Goal: Task Accomplishment & Management: Use online tool/utility

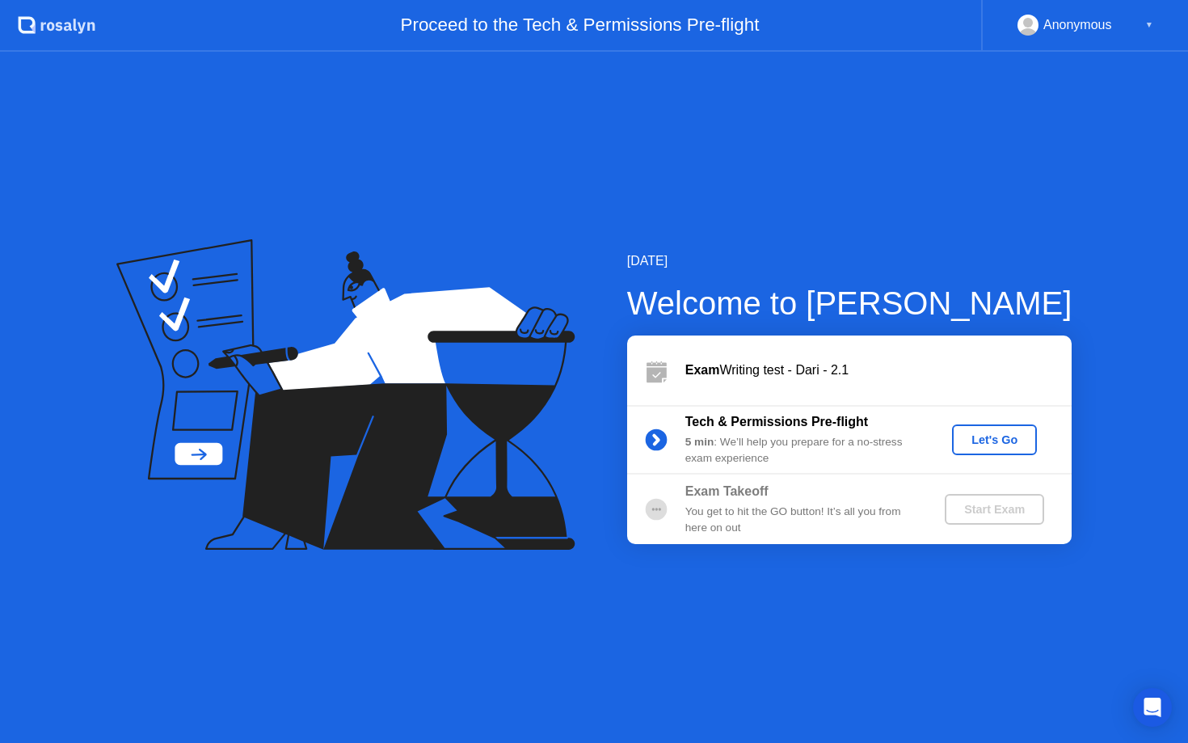
click at [999, 444] on div "Let's Go" at bounding box center [994, 439] width 72 height 13
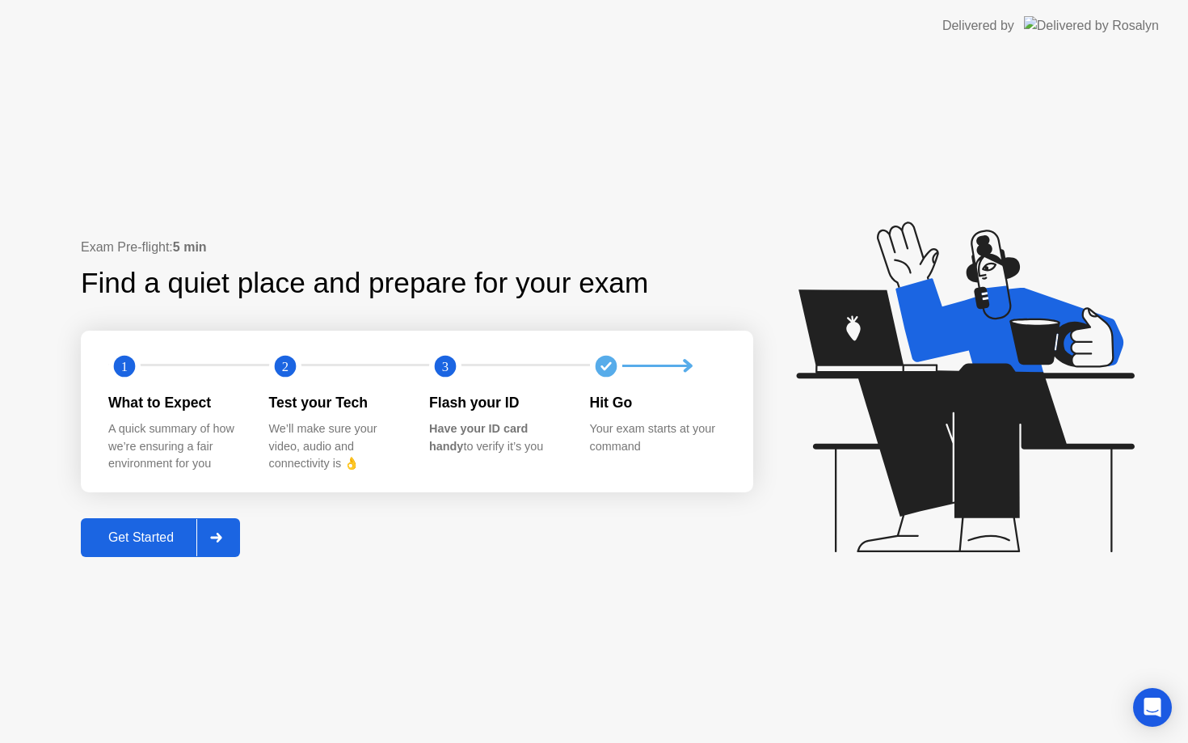
click at [162, 541] on div "Get Started" at bounding box center [141, 537] width 111 height 15
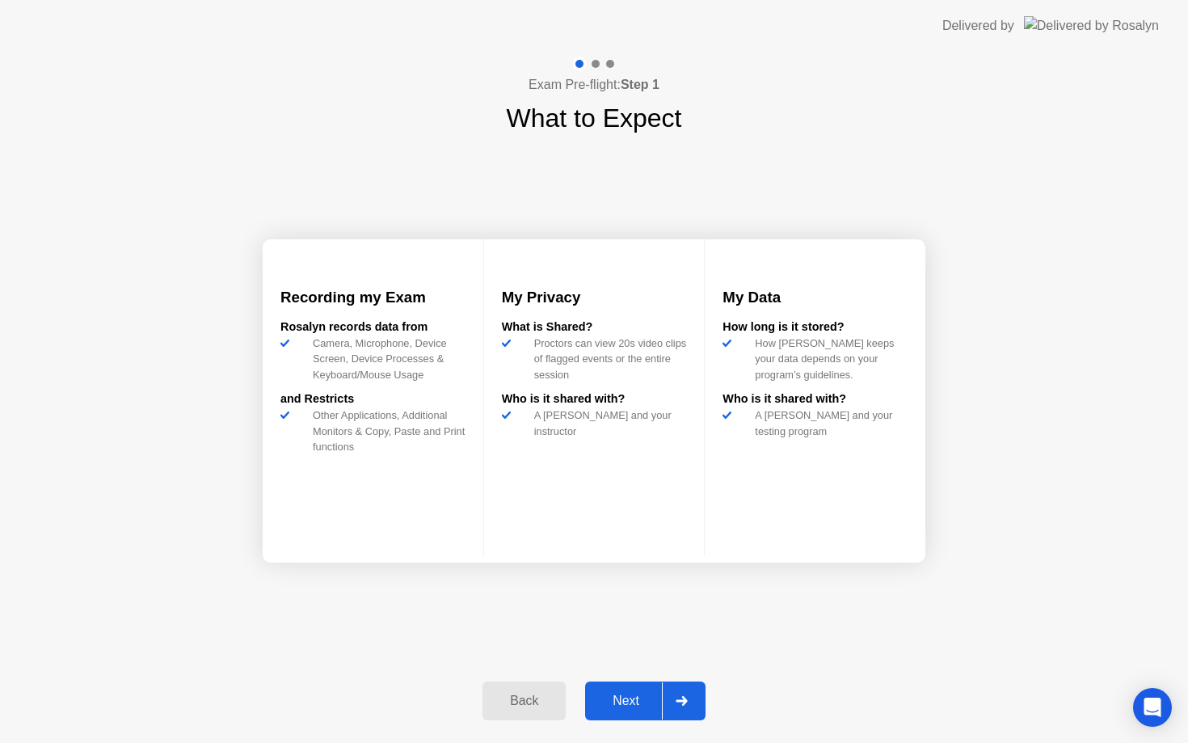
click at [678, 697] on icon at bounding box center [682, 701] width 12 height 10
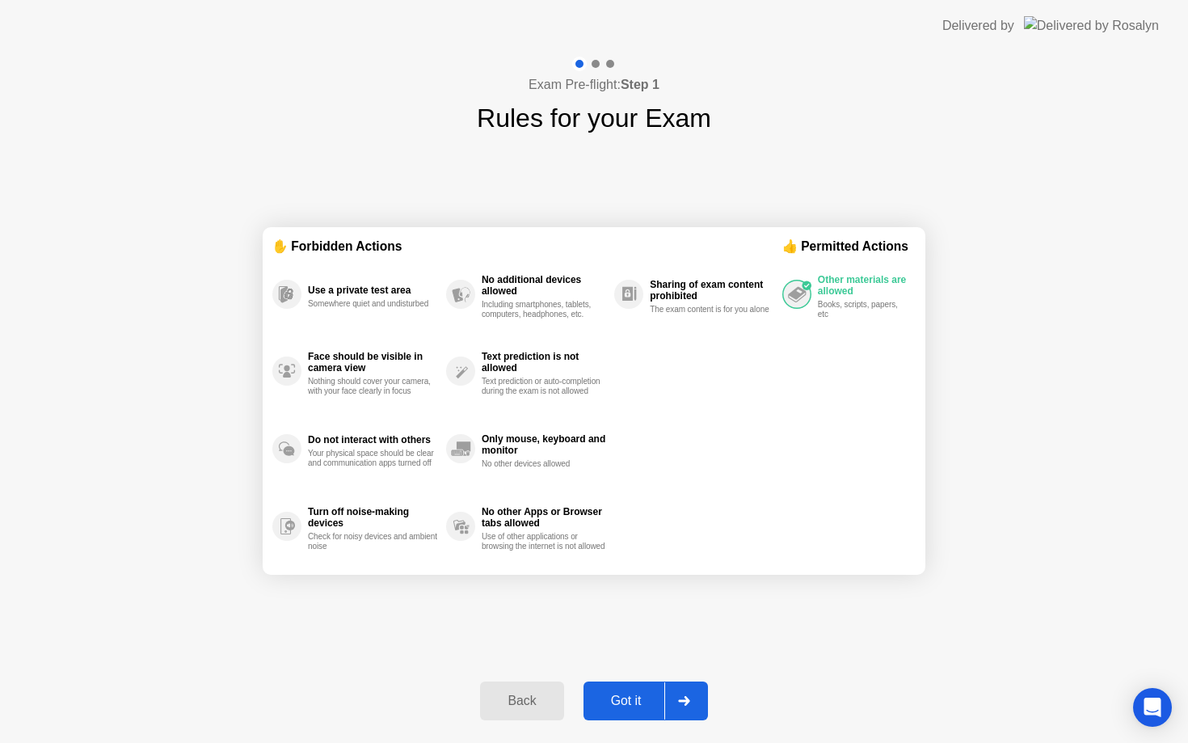
click at [647, 697] on div "Got it" at bounding box center [626, 700] width 76 height 15
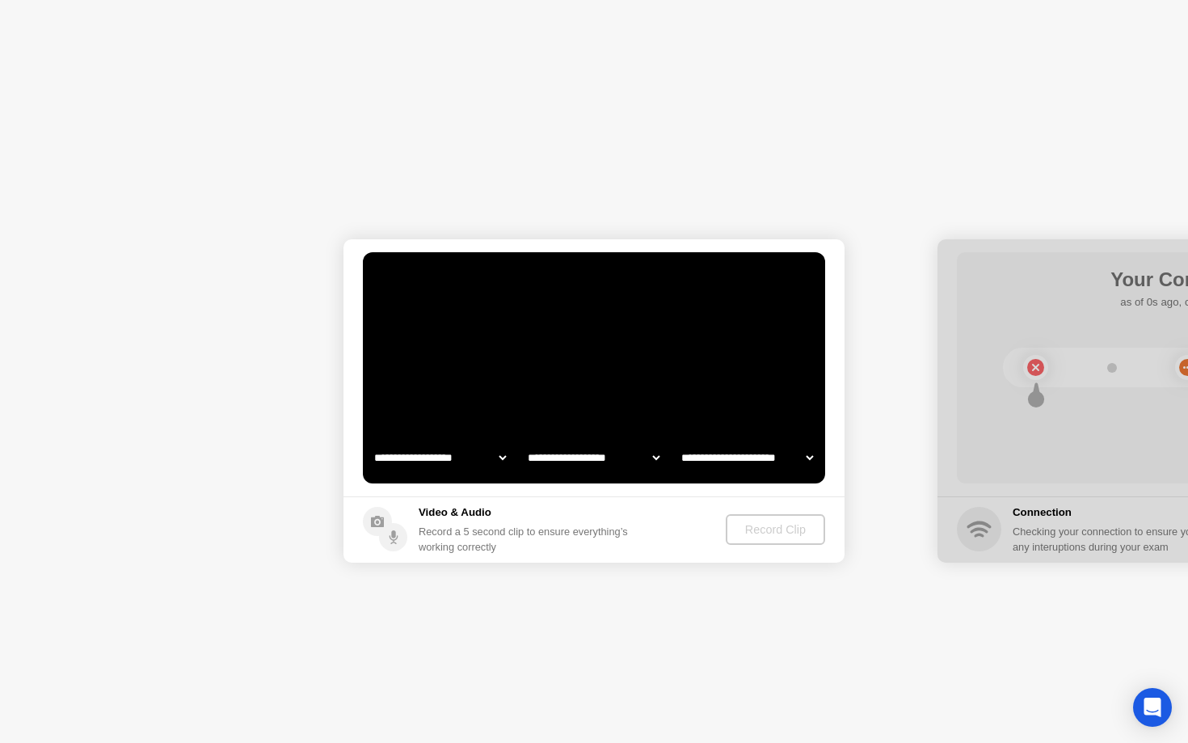
select select "**********"
select select "*******"
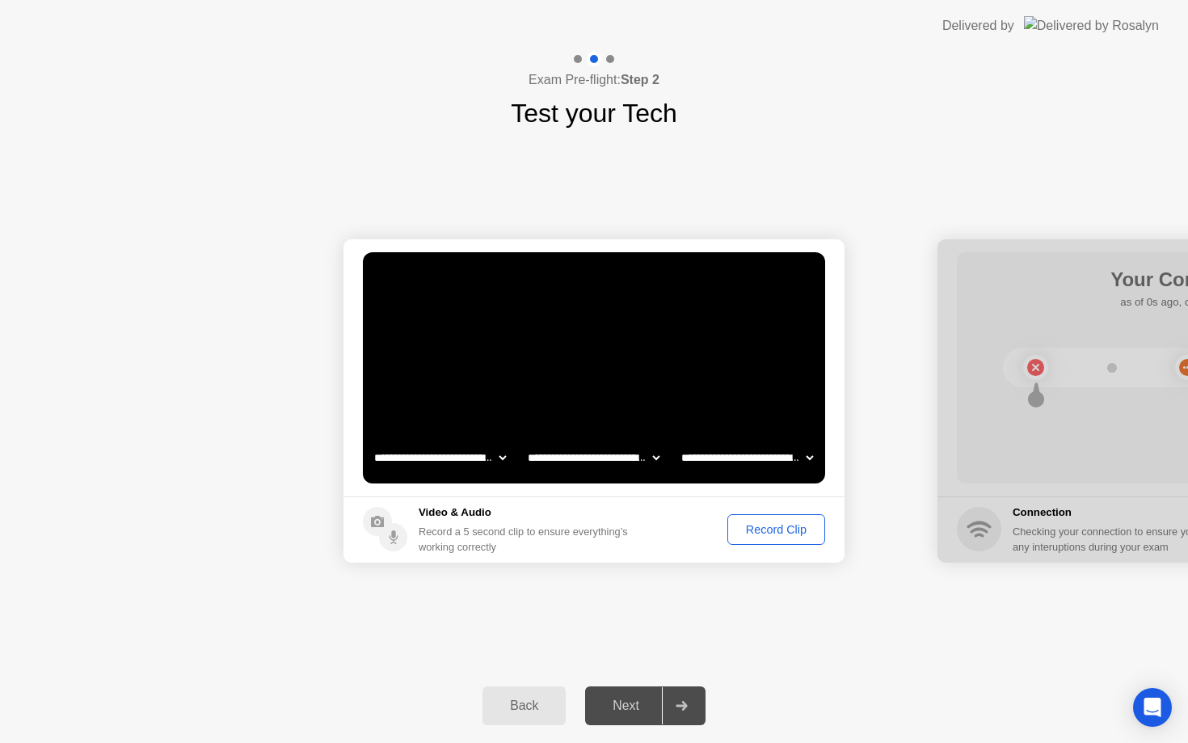
click at [786, 535] on div "Record Clip" at bounding box center [776, 529] width 86 height 13
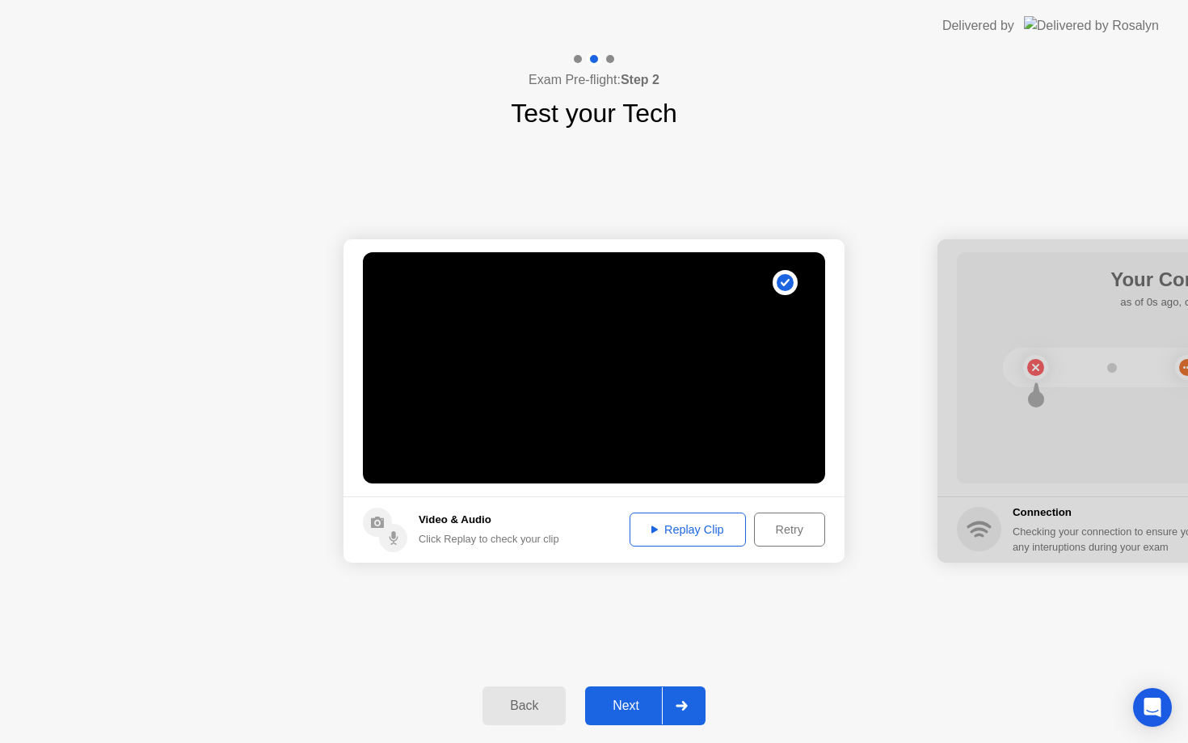
click at [642, 708] on div "Next" at bounding box center [626, 705] width 72 height 15
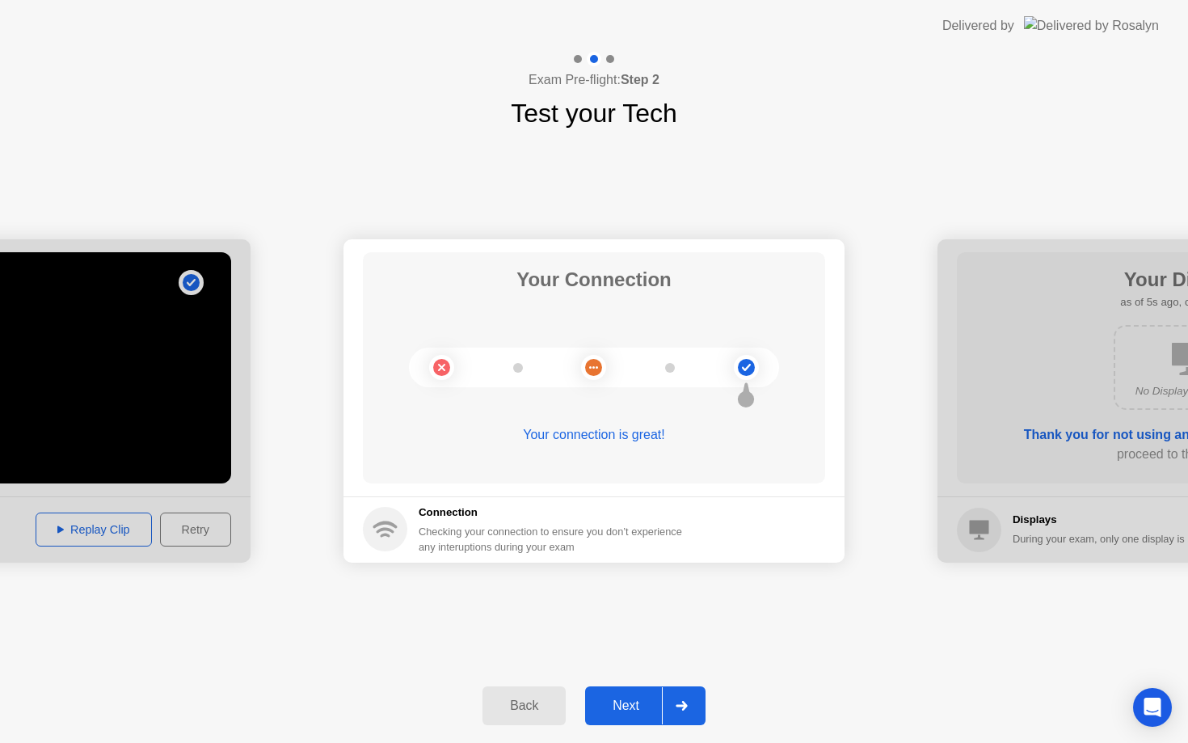
click at [640, 701] on div "Next" at bounding box center [626, 705] width 72 height 15
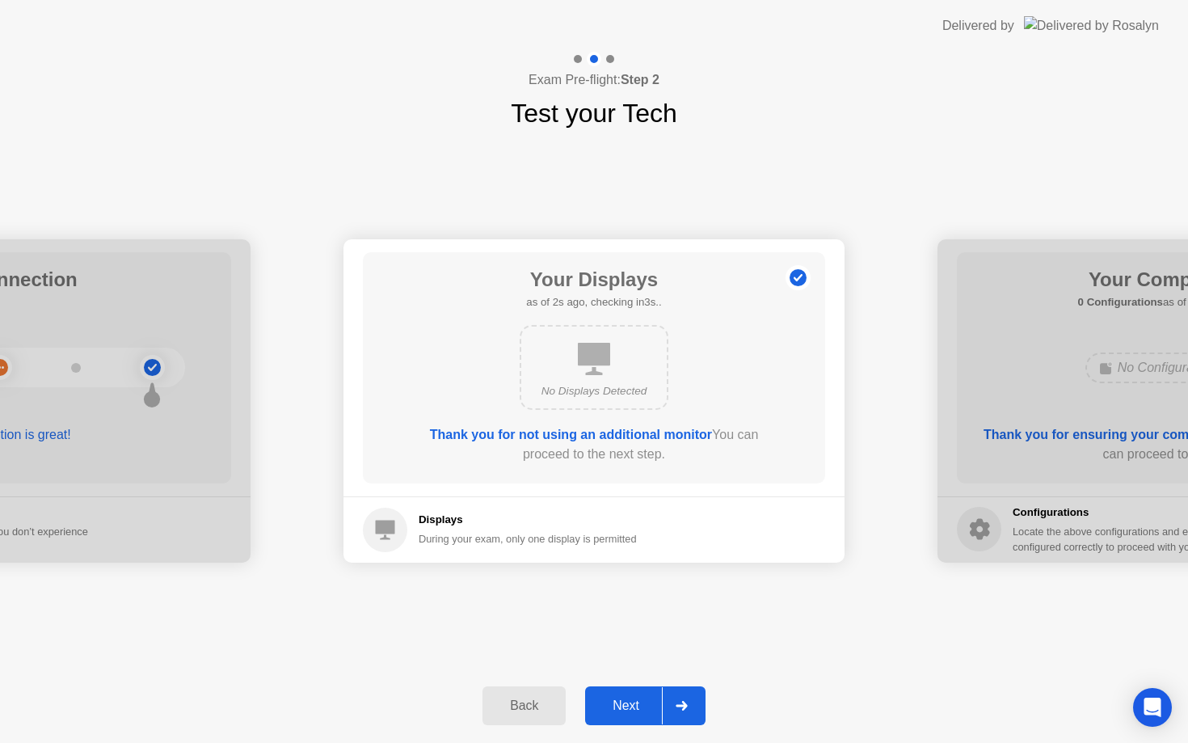
click at [640, 701] on div "Next" at bounding box center [626, 705] width 72 height 15
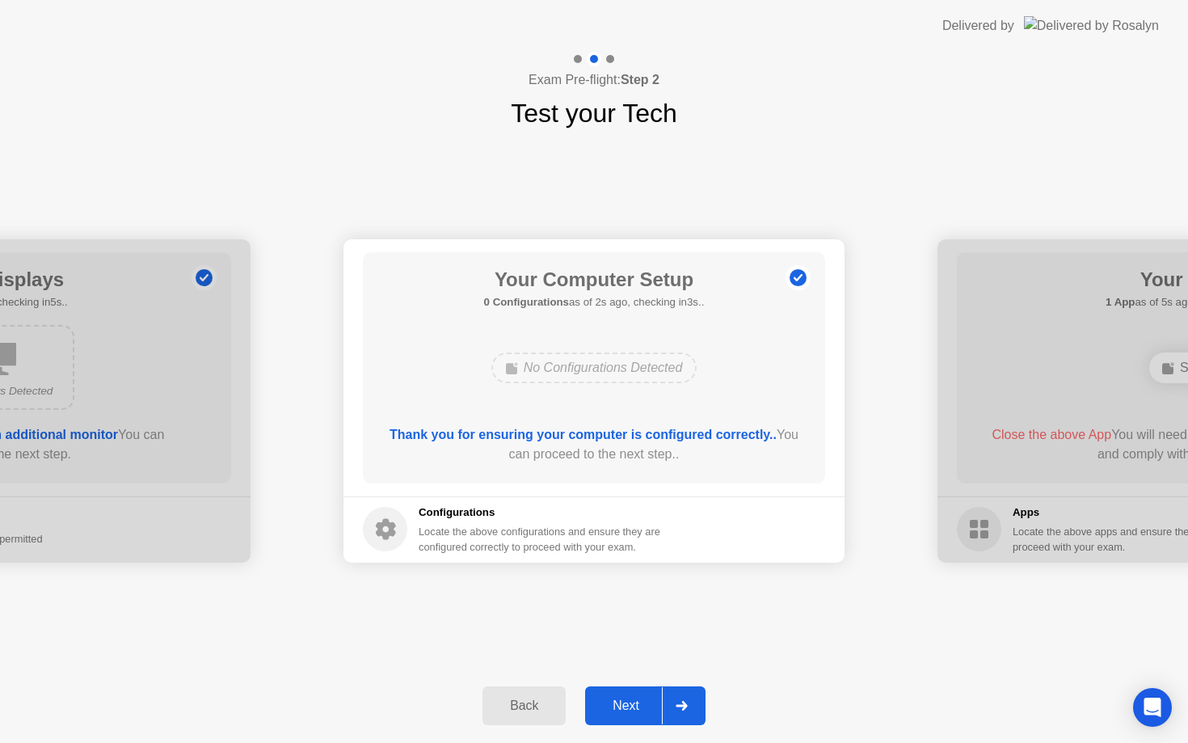
click at [638, 717] on button "Next" at bounding box center [645, 705] width 120 height 39
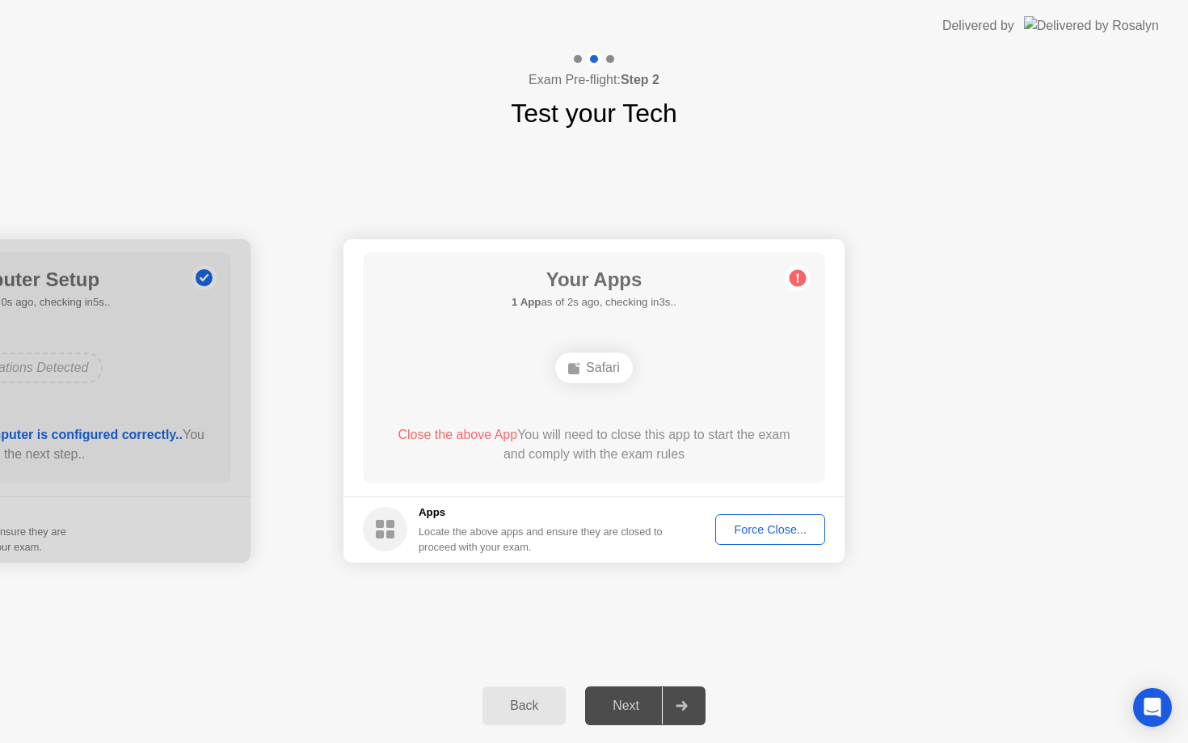
click at [777, 531] on div "Force Close..." at bounding box center [770, 529] width 99 height 13
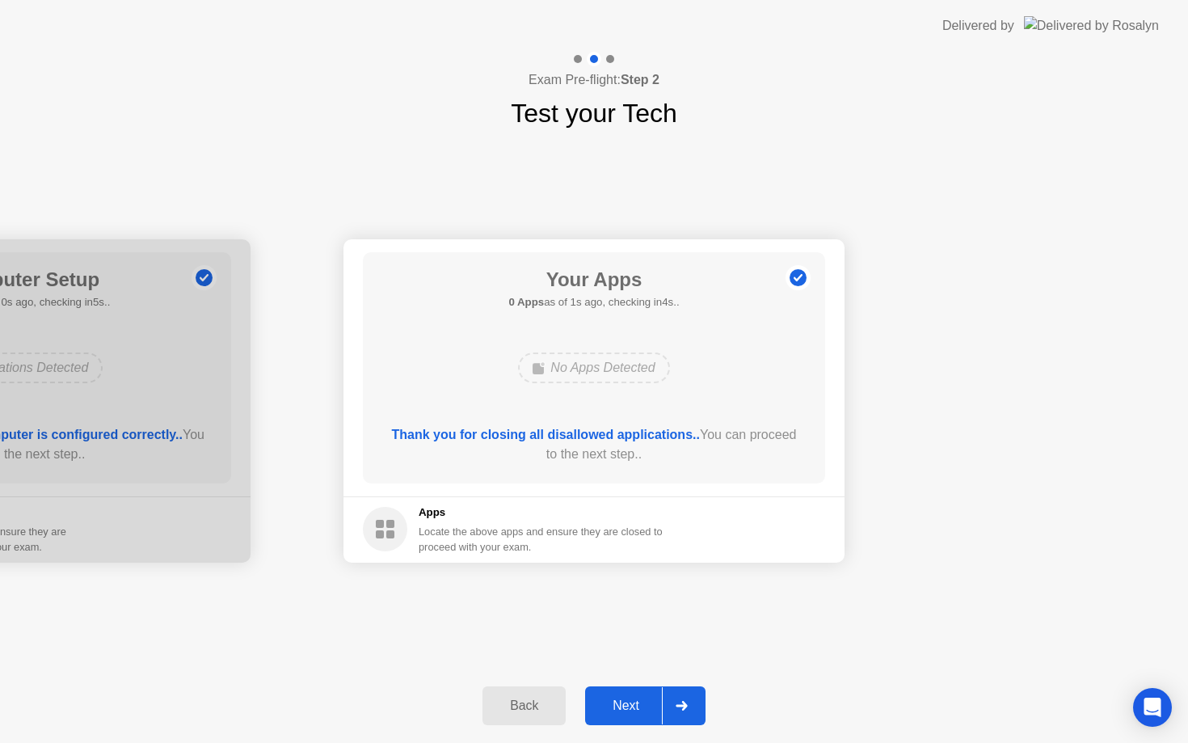
click at [643, 703] on div "Next" at bounding box center [626, 705] width 72 height 15
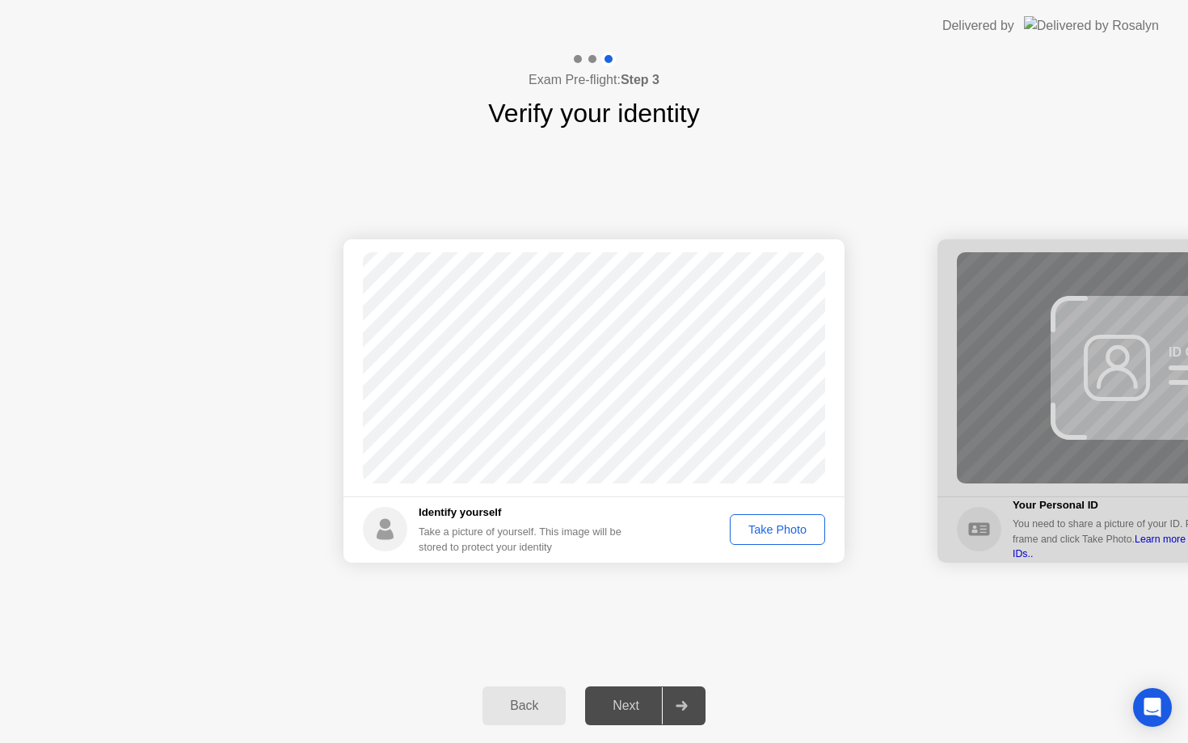
click at [776, 538] on button "Take Photo" at bounding box center [777, 529] width 95 height 31
click at [642, 705] on div "Next" at bounding box center [626, 705] width 72 height 15
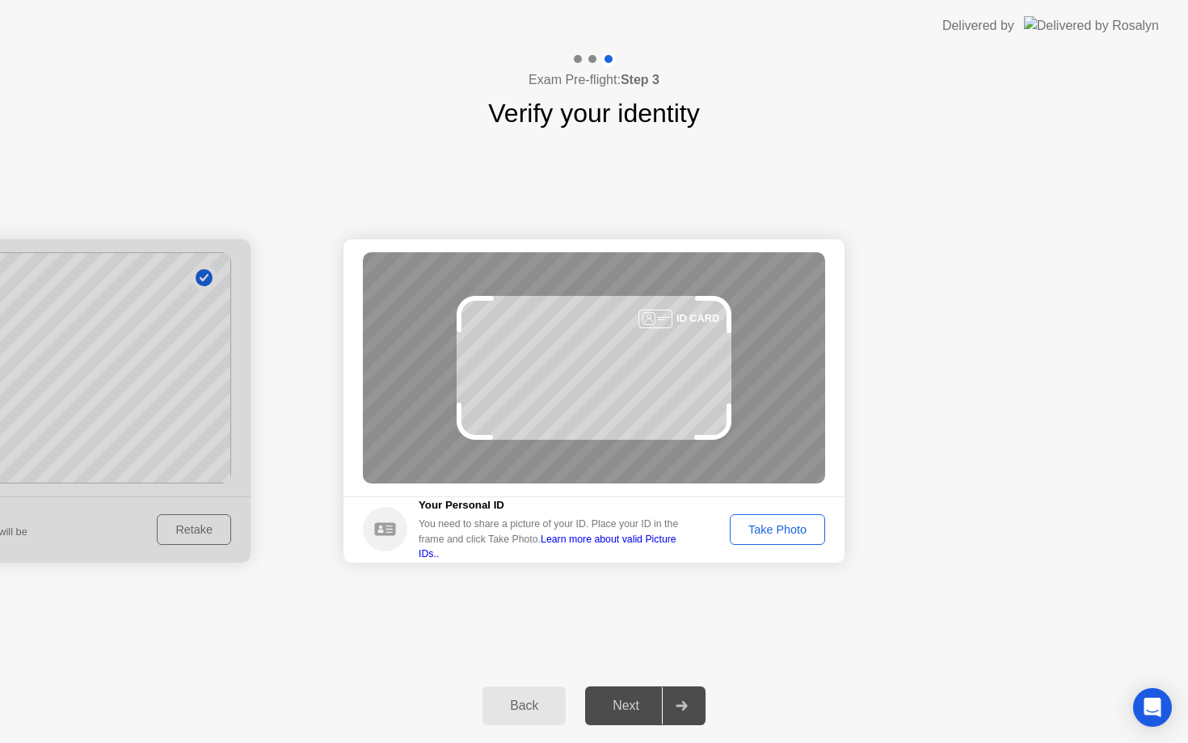
click at [789, 529] on div "Take Photo" at bounding box center [777, 529] width 84 height 13
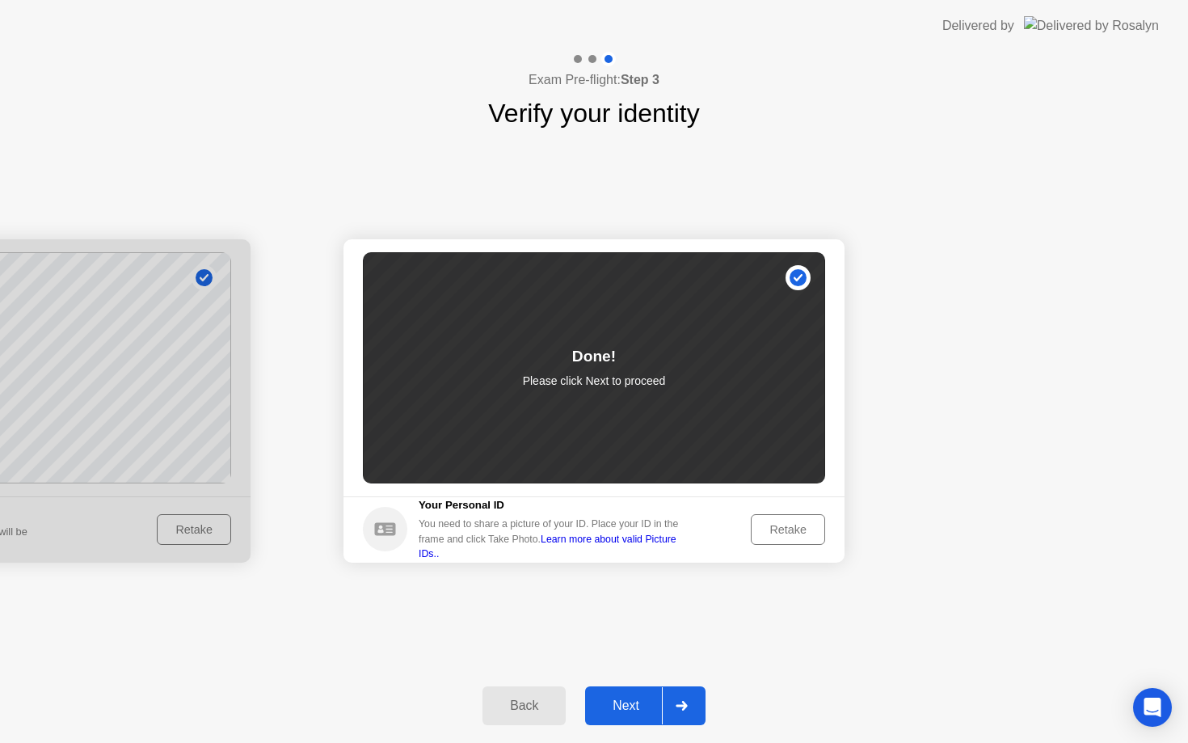
click at [638, 713] on div "Next" at bounding box center [626, 705] width 72 height 15
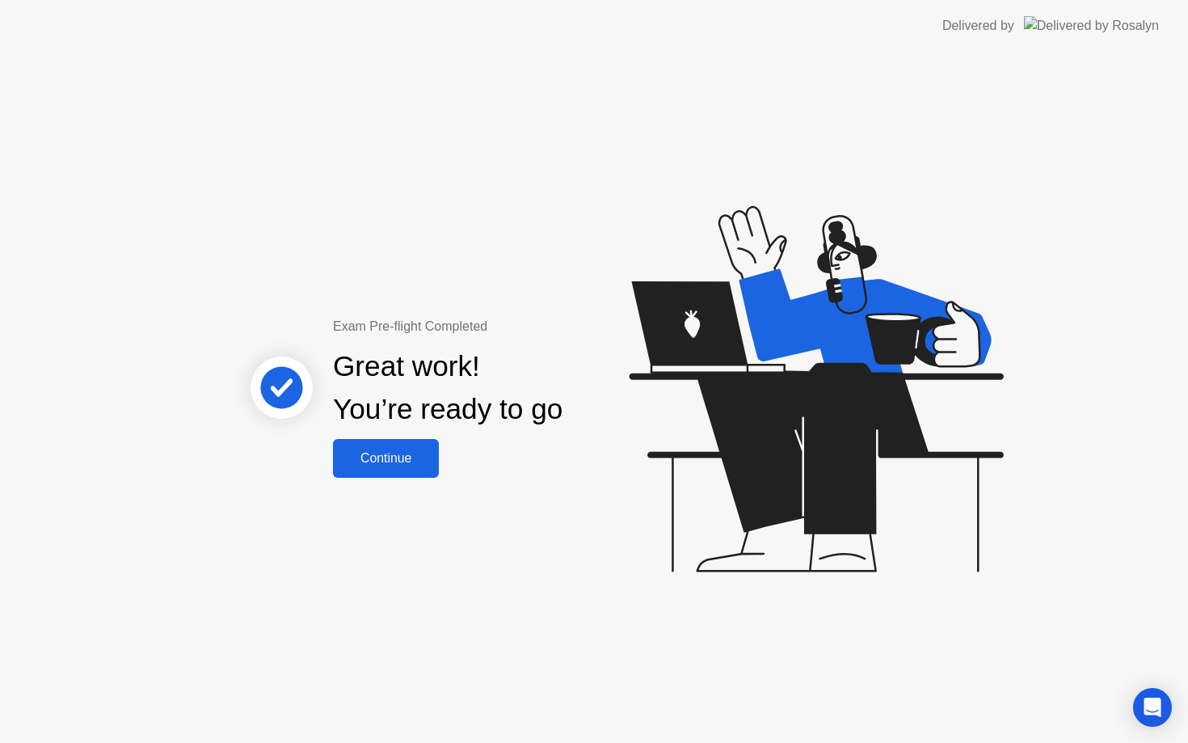
click at [411, 458] on div "Continue" at bounding box center [386, 458] width 96 height 15
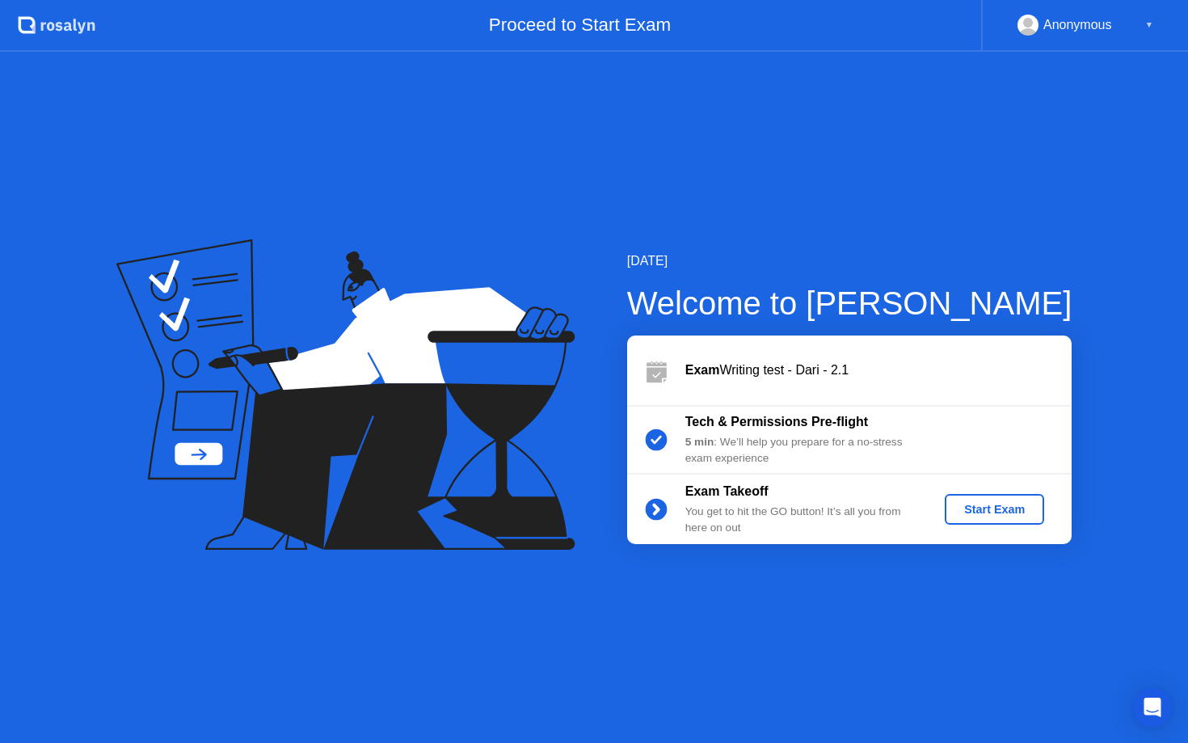
click at [1000, 509] on div "Start Exam" at bounding box center [994, 509] width 86 height 13
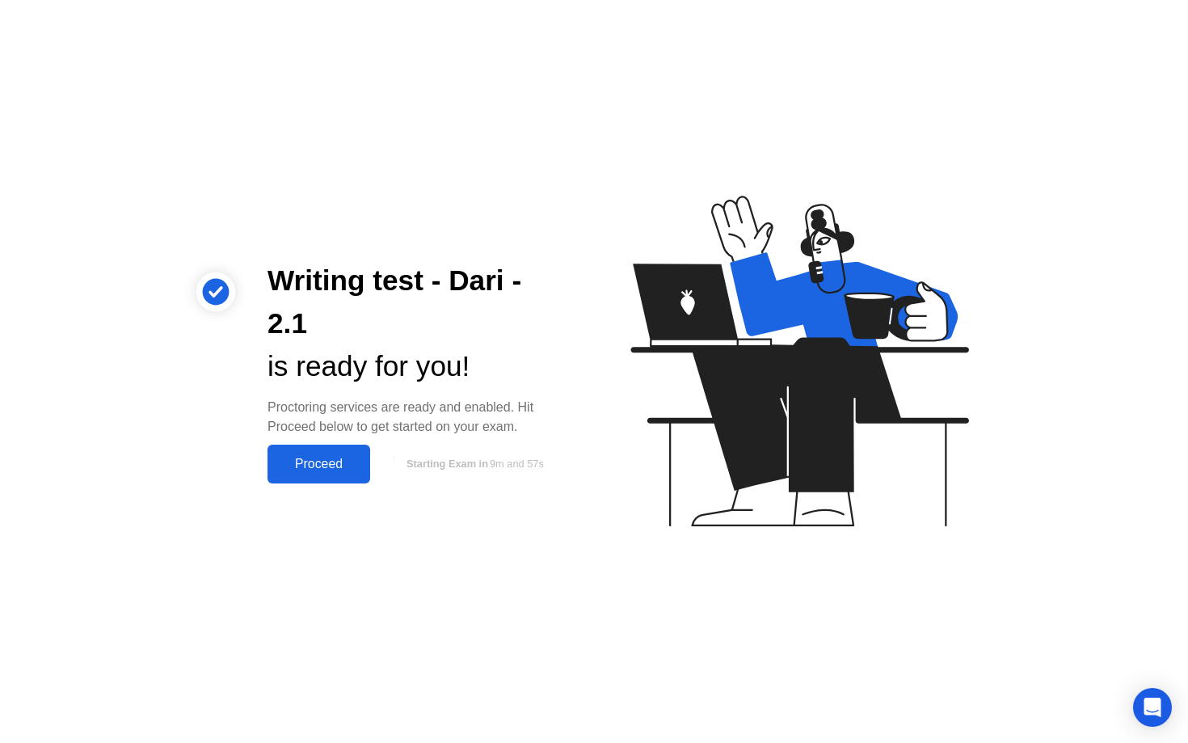
click at [322, 461] on div "Proceed" at bounding box center [318, 464] width 93 height 15
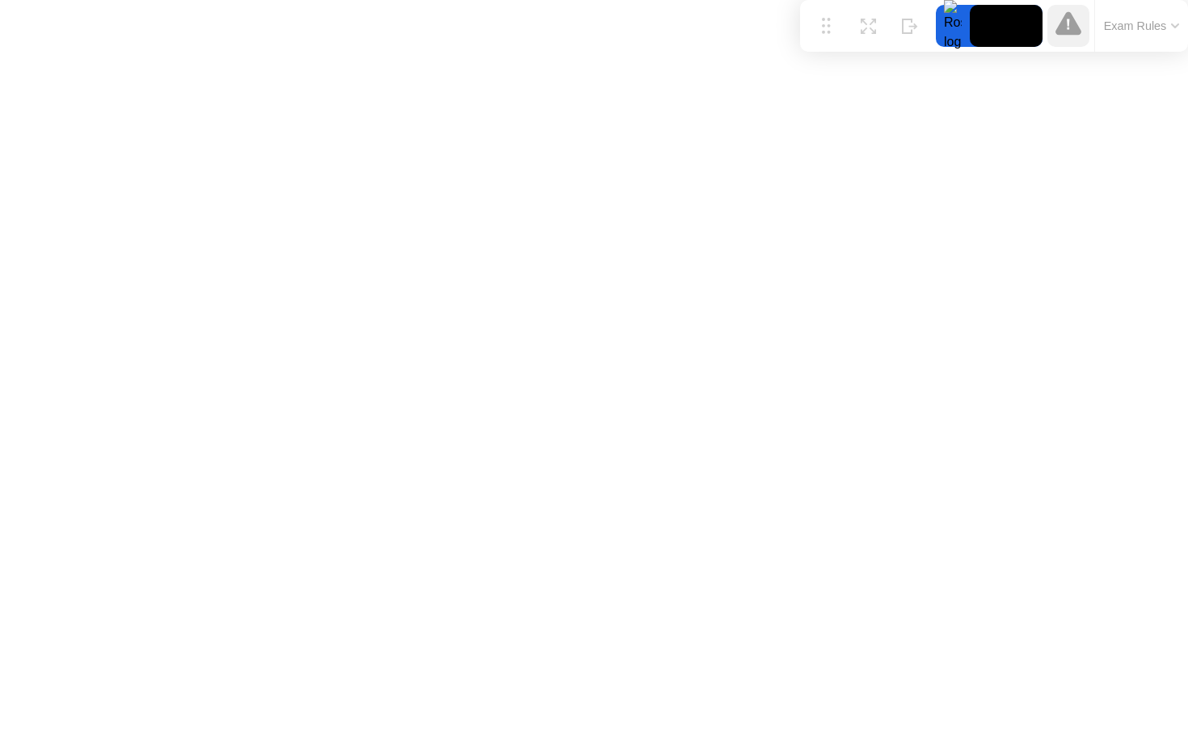
drag, startPoint x: 441, startPoint y: 709, endPoint x: 954, endPoint y: -16, distance: 888.1
click at [954, 0] on html "Move Expand Hide Exam Rules Sorry, Web RTC is not available in your browser exa…" at bounding box center [594, 371] width 1188 height 743
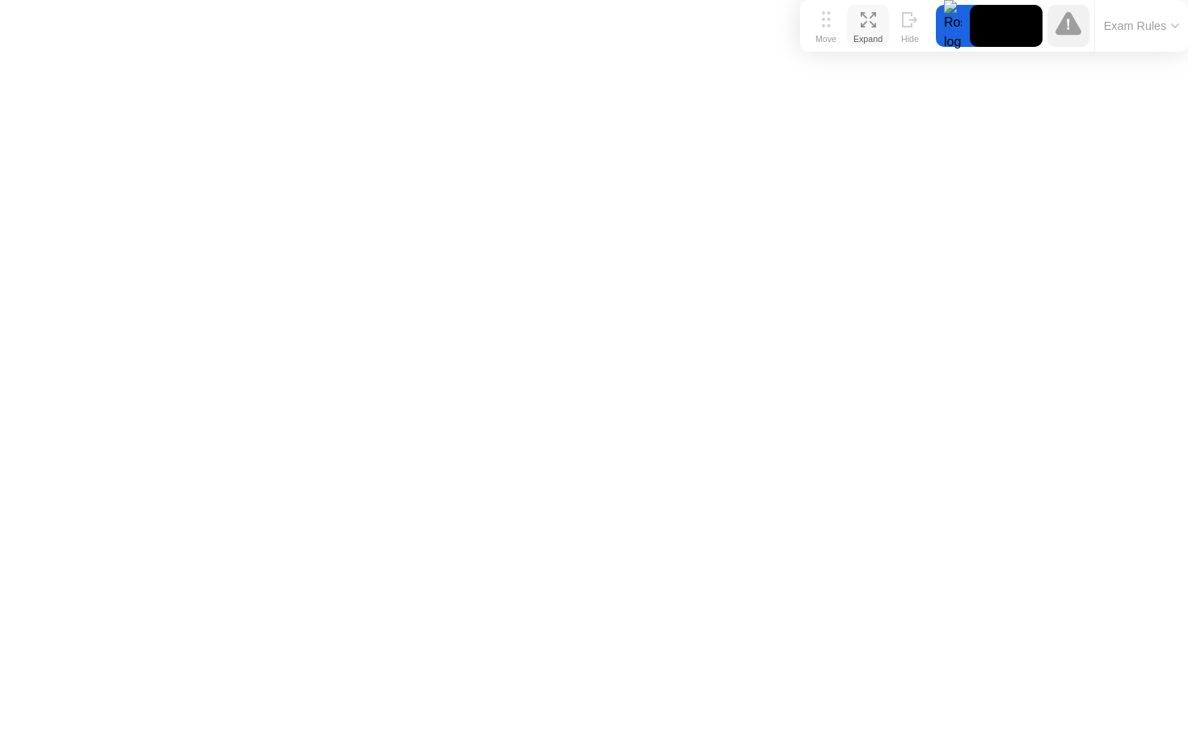
click at [870, 34] on div "Expand" at bounding box center [867, 39] width 29 height 10
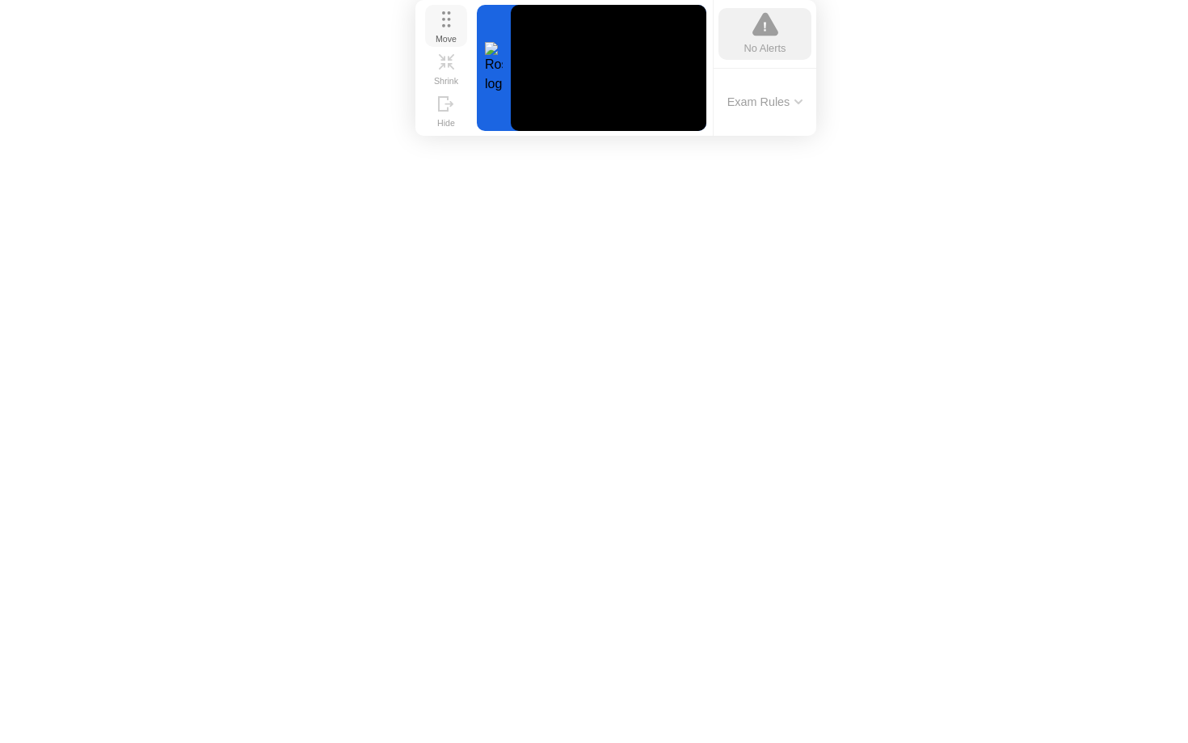
drag, startPoint x: 831, startPoint y: 35, endPoint x: 446, endPoint y: 18, distance: 385.0
click at [446, 18] on button "Move" at bounding box center [446, 26] width 42 height 42
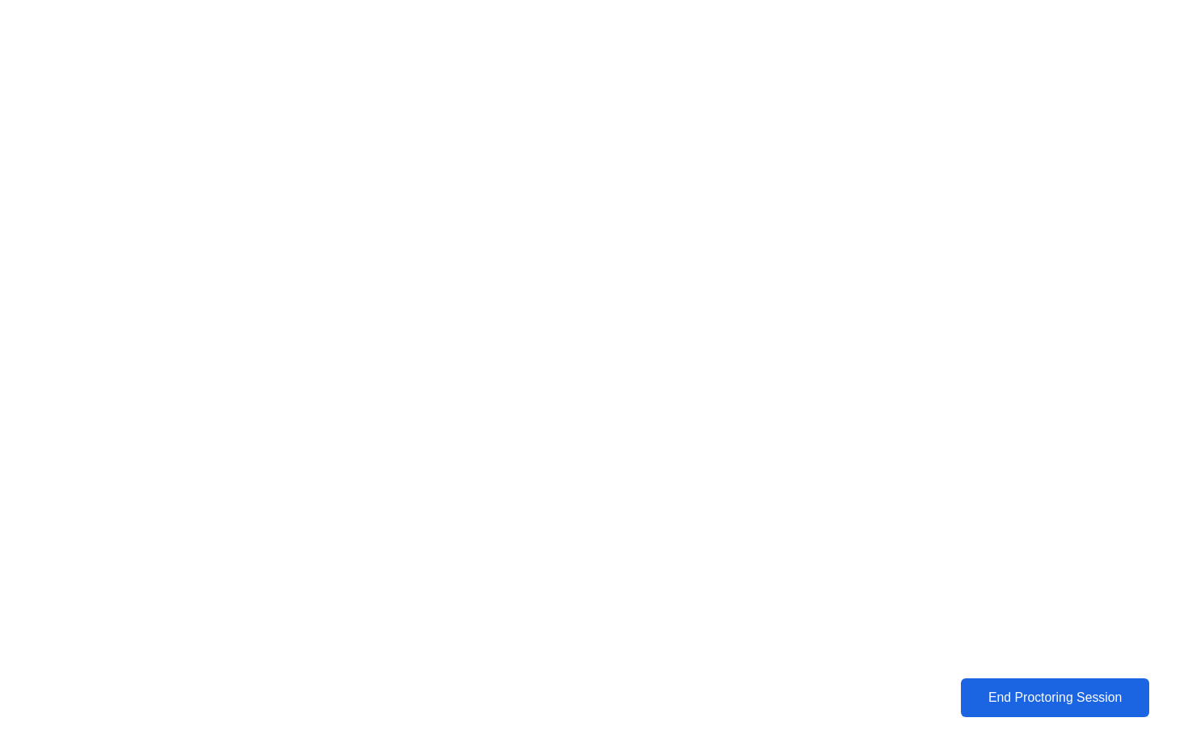
click at [1049, 696] on div "End Proctoring Session" at bounding box center [1055, 697] width 179 height 15
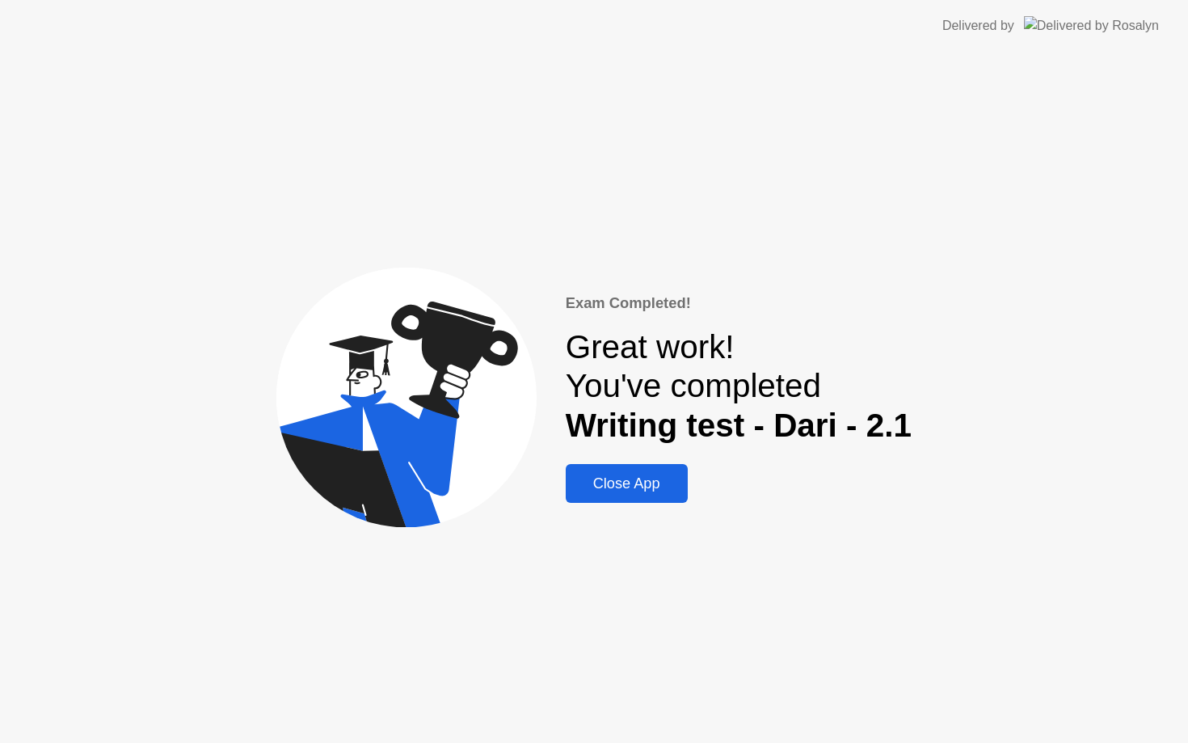
click at [647, 492] on div "Close App" at bounding box center [627, 483] width 112 height 17
